Goal: Information Seeking & Learning: Learn about a topic

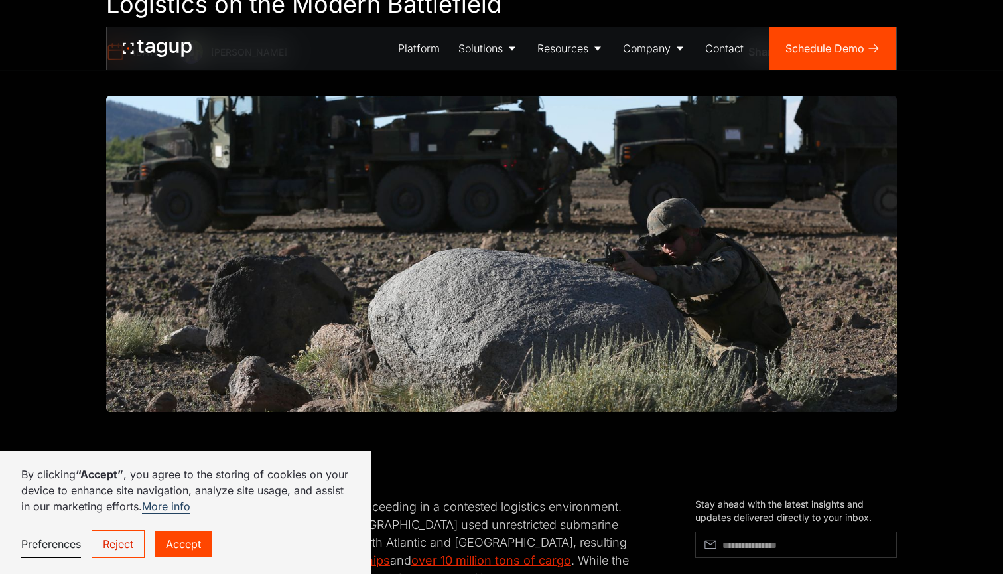
scroll to position [267, 0]
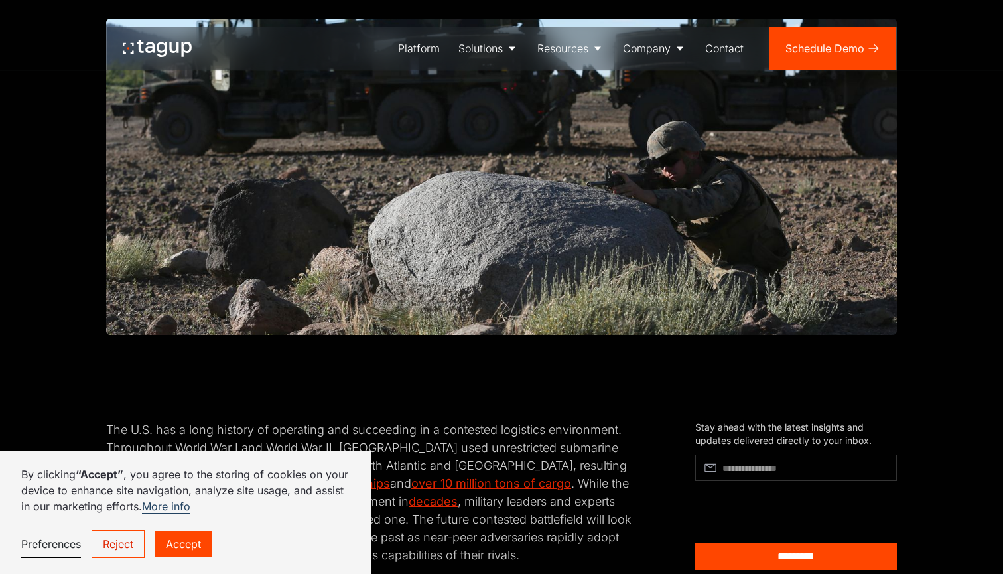
click at [201, 545] on link "Accept" at bounding box center [183, 544] width 56 height 27
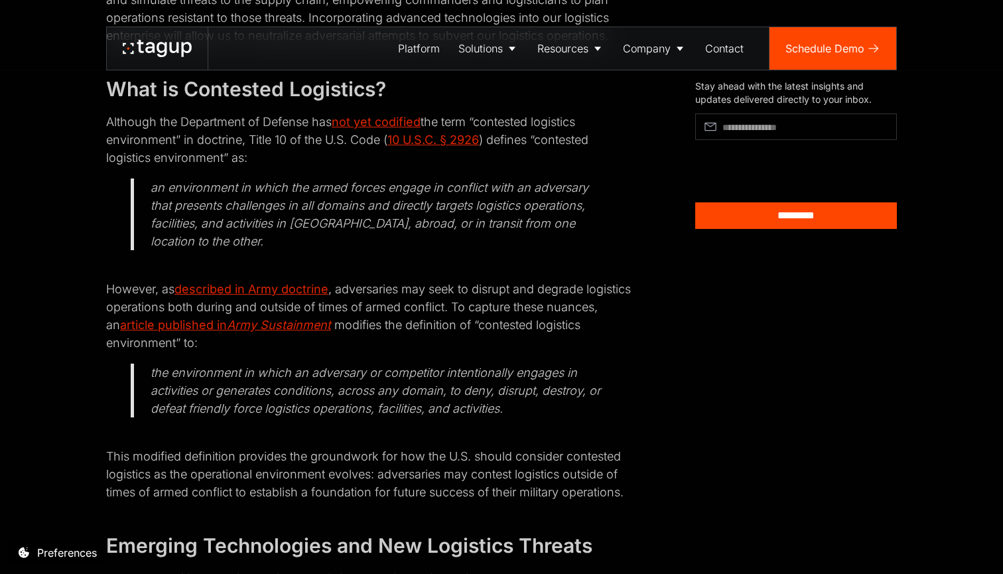
scroll to position [787, 0]
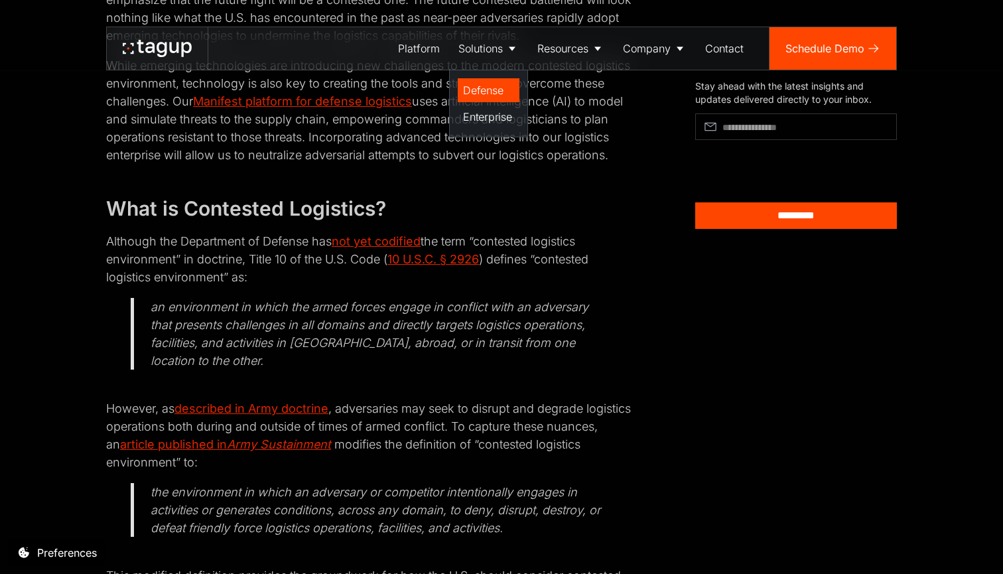
click at [478, 99] on link "Defense" at bounding box center [489, 90] width 62 height 24
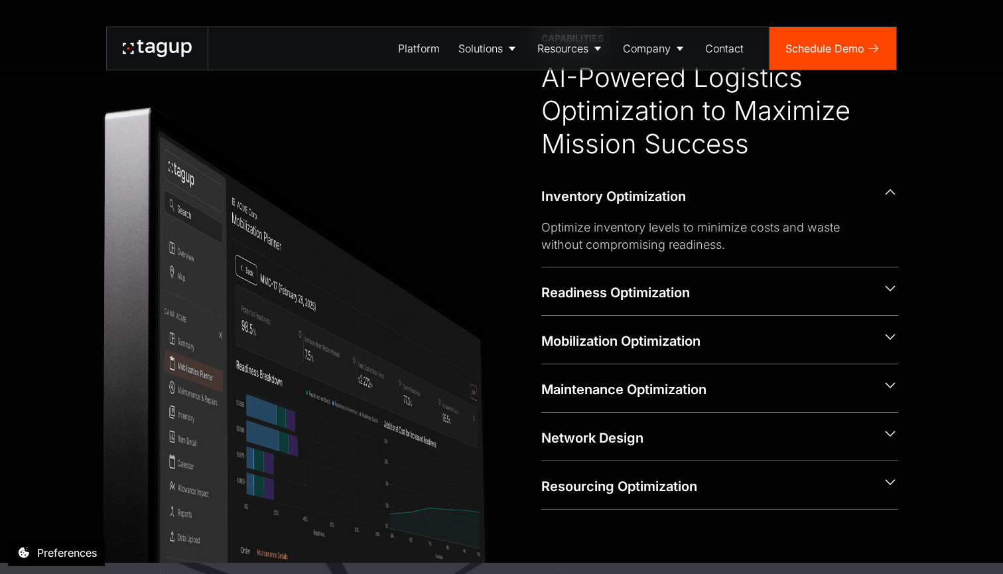
scroll to position [614, 0]
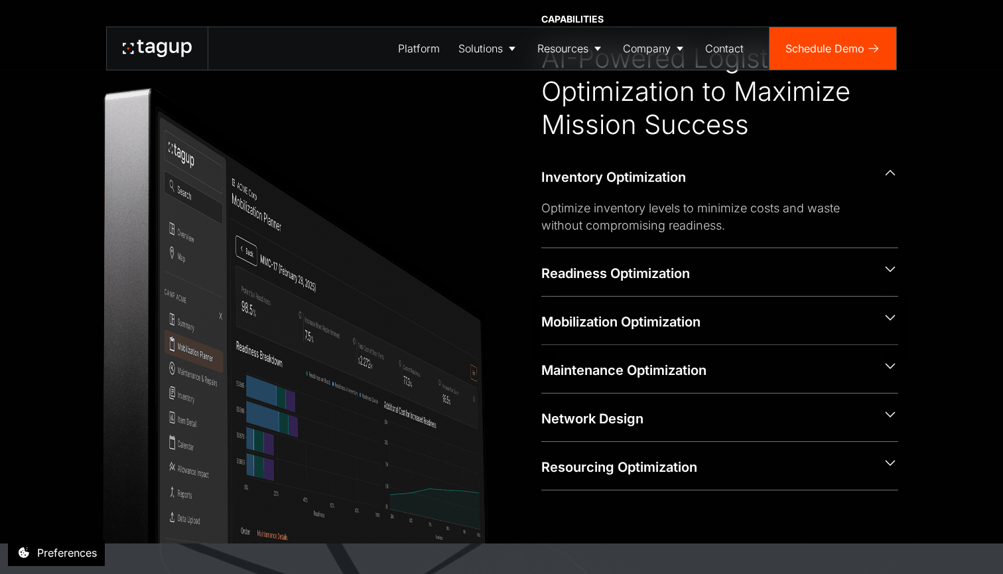
click at [627, 326] on div "Mobilization Optimization" at bounding box center [706, 321] width 330 height 19
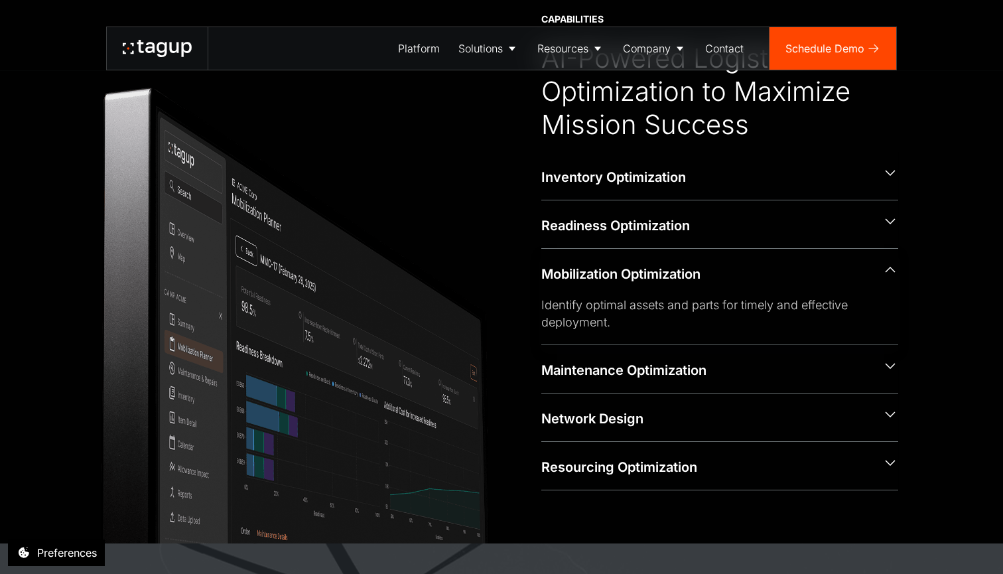
click at [659, 275] on div "Mobilization Optimization" at bounding box center [706, 274] width 330 height 19
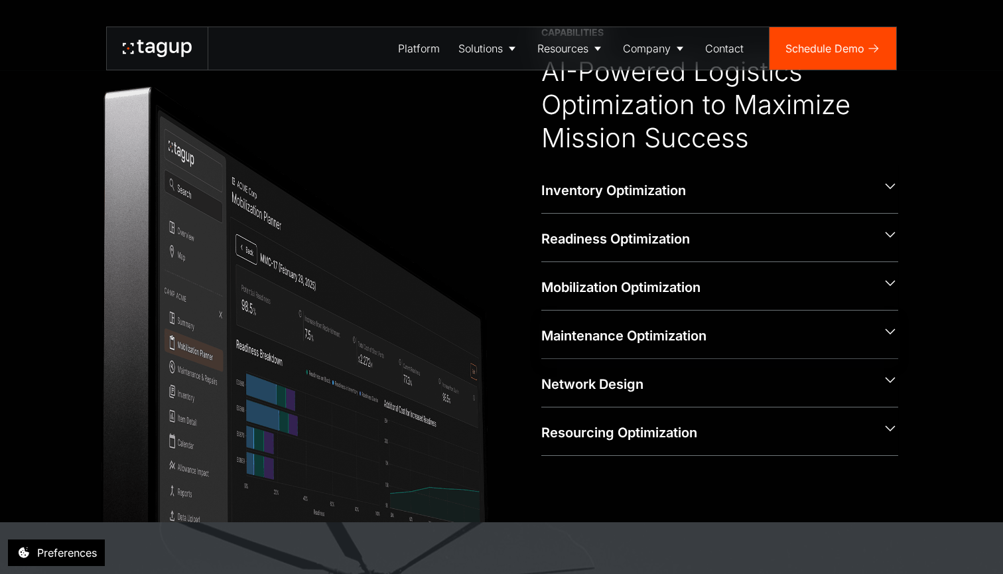
click at [647, 325] on div "Maintenance Optimization" at bounding box center [706, 334] width 330 height 21
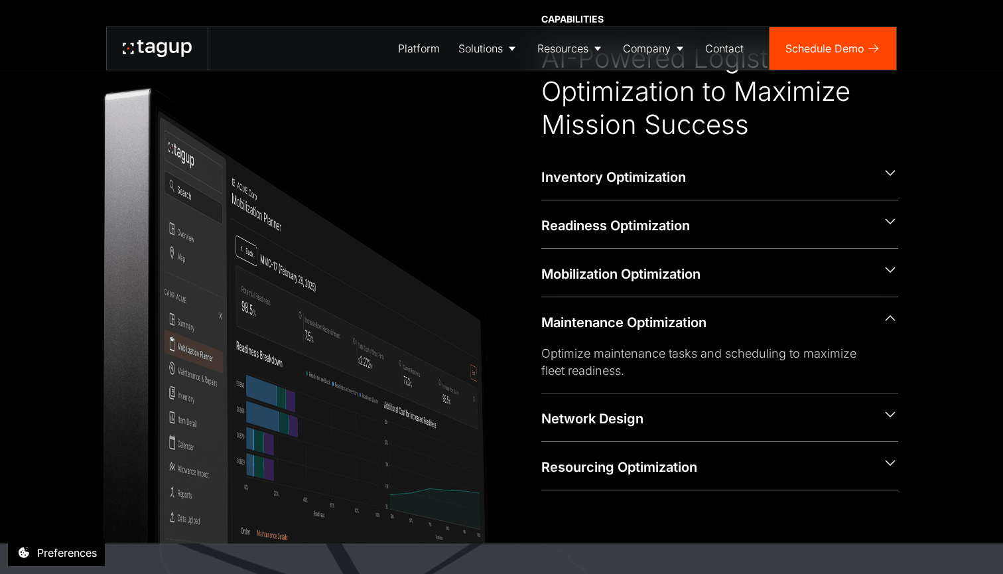
click at [647, 325] on div "Maintenance Optimization" at bounding box center [706, 322] width 330 height 19
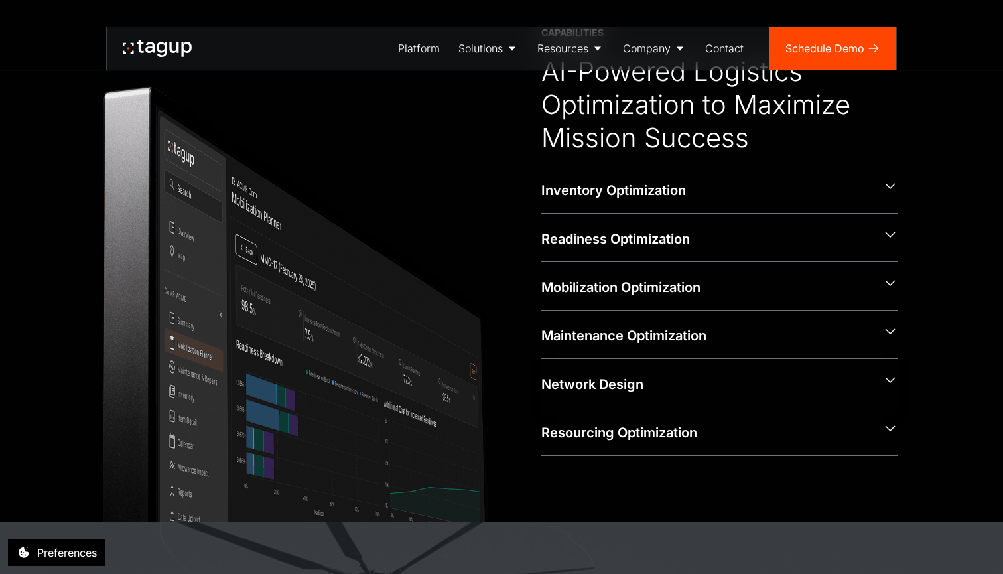
click at [647, 359] on div "Network Design" at bounding box center [719, 383] width 357 height 48
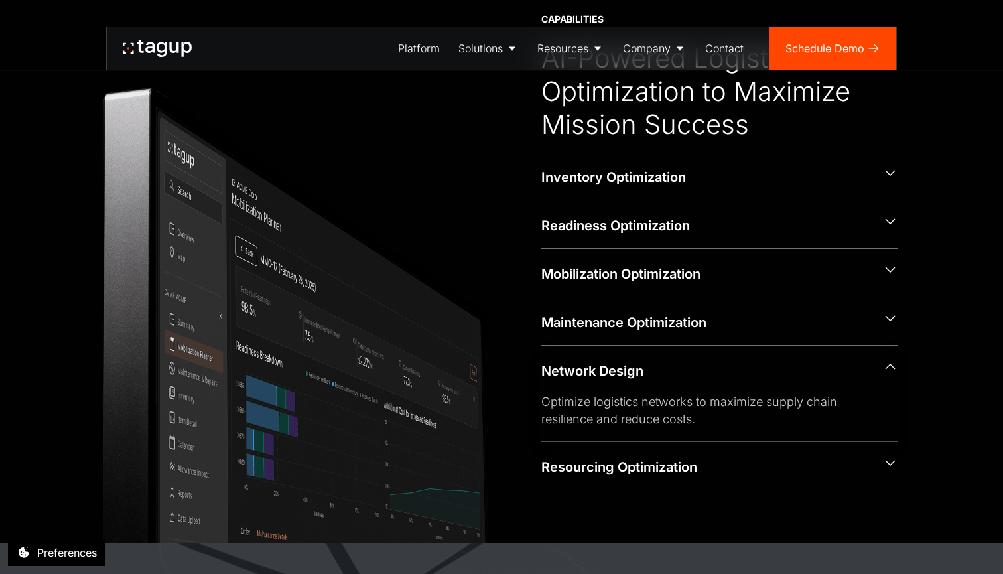
click at [645, 375] on div "Network Design" at bounding box center [706, 370] width 330 height 19
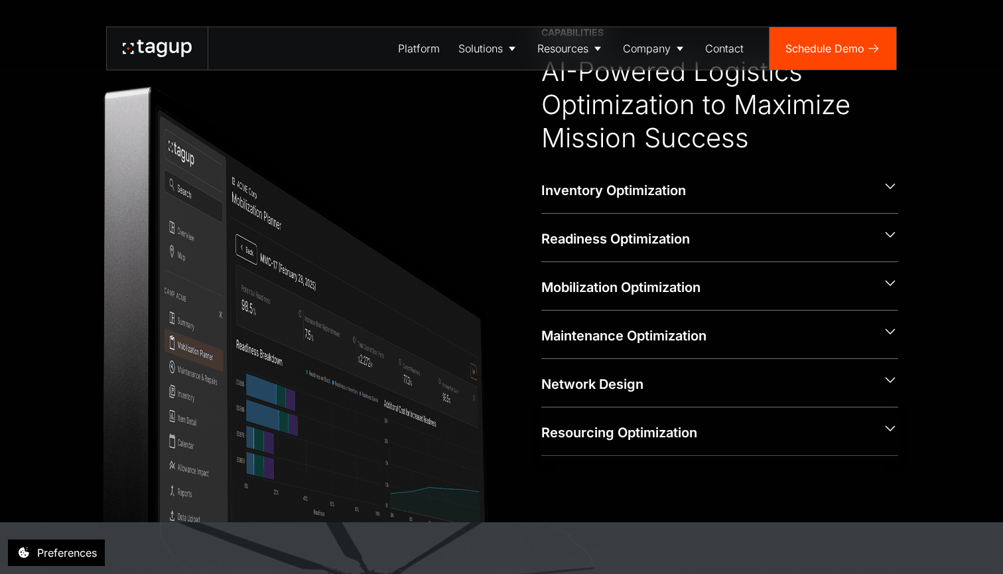
click at [635, 439] on div "Resourcing Optimization" at bounding box center [706, 432] width 330 height 19
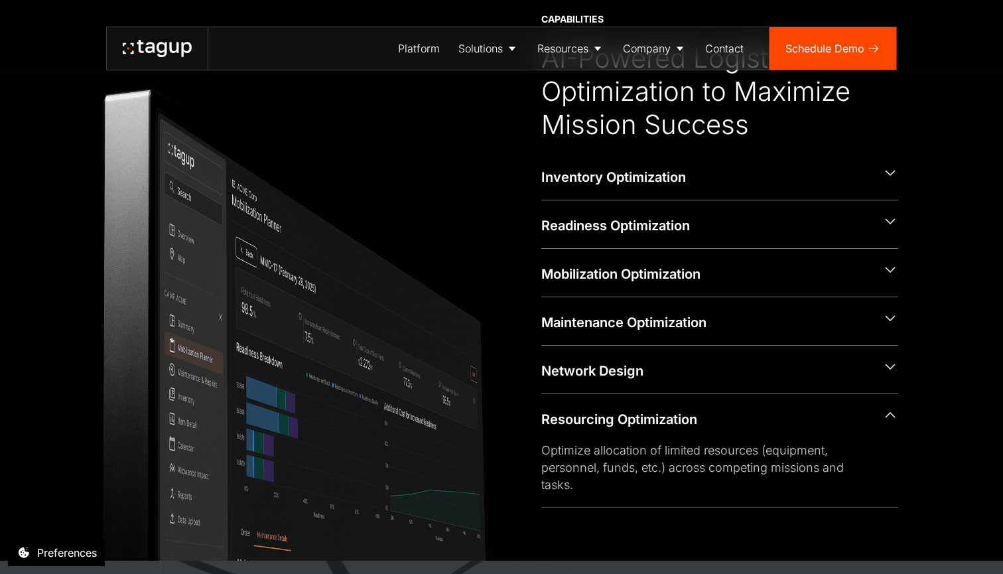
click at [647, 412] on div "Resourcing Optimization" at bounding box center [706, 419] width 330 height 19
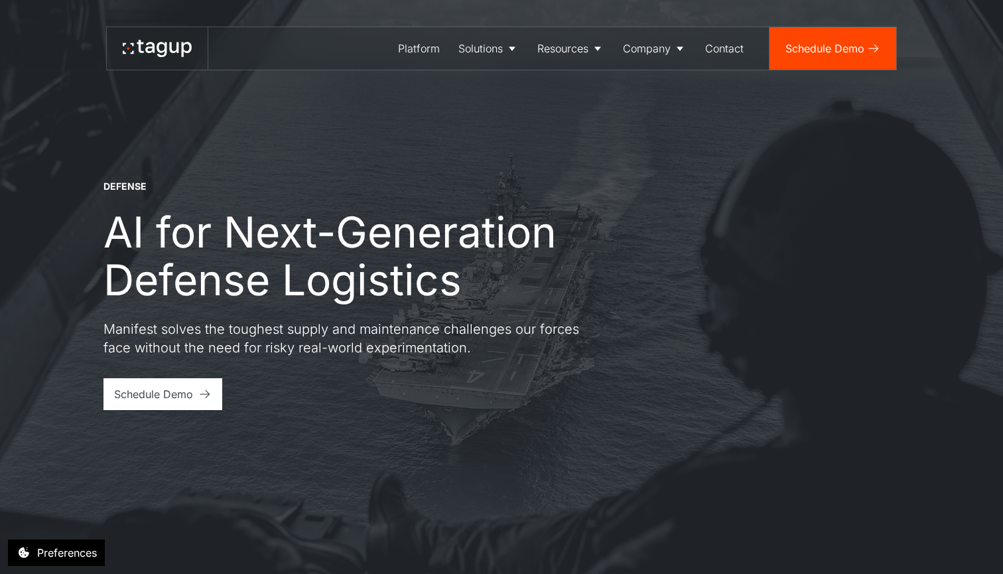
scroll to position [0, 0]
